Goal: Task Accomplishment & Management: Use online tool/utility

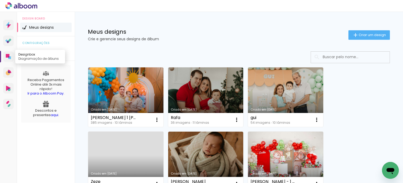
click at [10, 56] on icon at bounding box center [9, 57] width 3 height 3
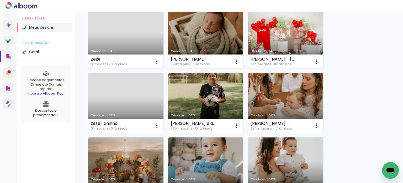
scroll to position [131, 0]
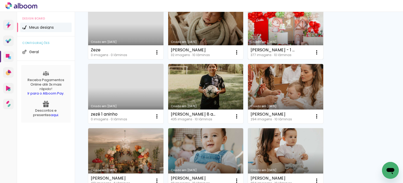
click at [294, 39] on link "Criado em [DATE]" at bounding box center [285, 29] width 75 height 59
